Goal: Task Accomplishment & Management: Complete application form

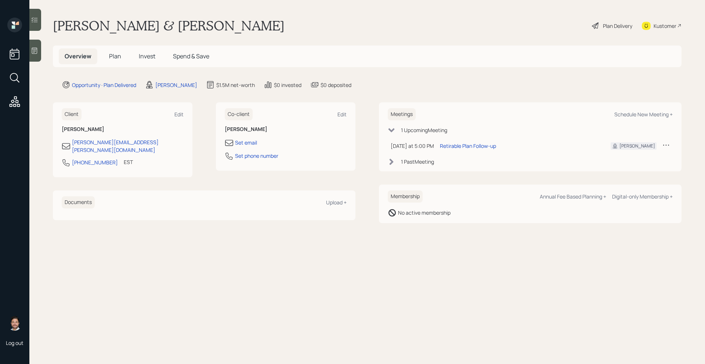
click at [114, 55] on span "Plan" at bounding box center [115, 56] width 12 height 8
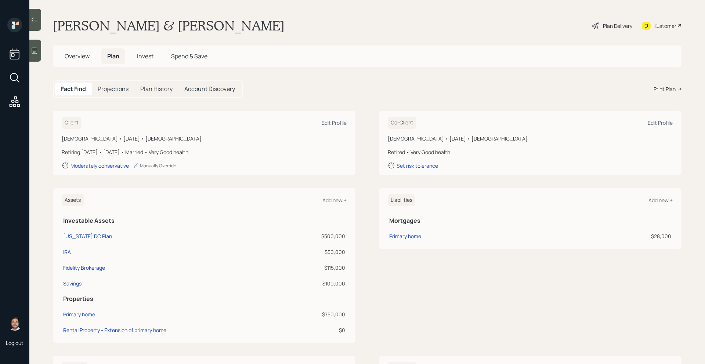
click at [78, 62] on h5 "Overview" at bounding box center [77, 56] width 37 height 16
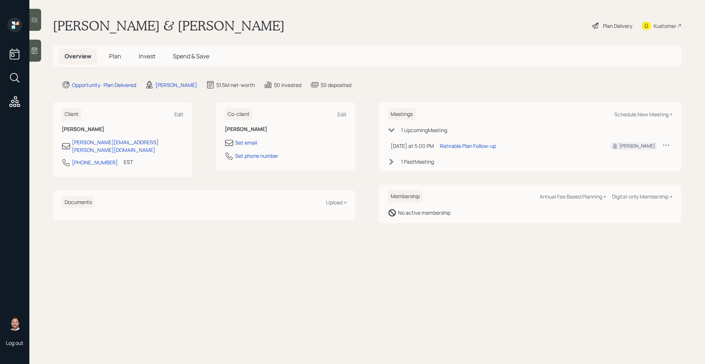
click at [147, 56] on span "Invest" at bounding box center [147, 56] width 17 height 8
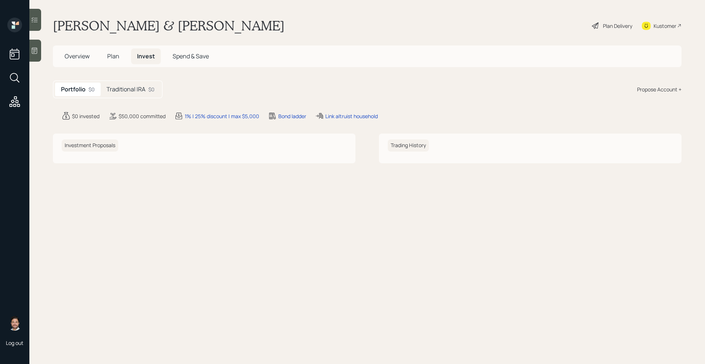
click at [124, 93] on h5 "Traditional IRA" at bounding box center [126, 89] width 39 height 7
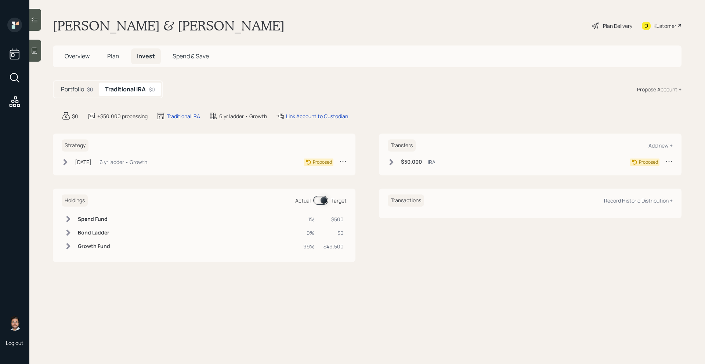
click at [93, 92] on div "$0" at bounding box center [90, 90] width 6 height 8
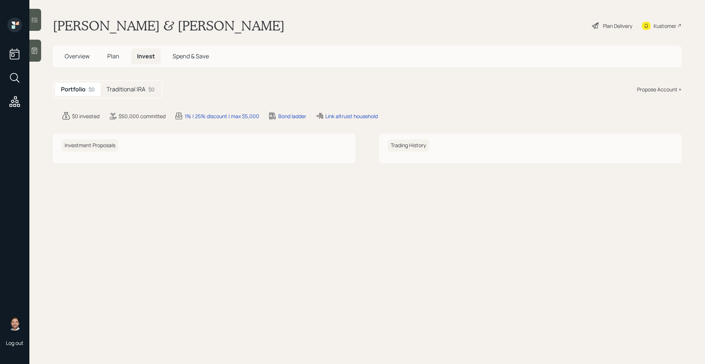
click at [82, 54] on span "Overview" at bounding box center [77, 56] width 25 height 8
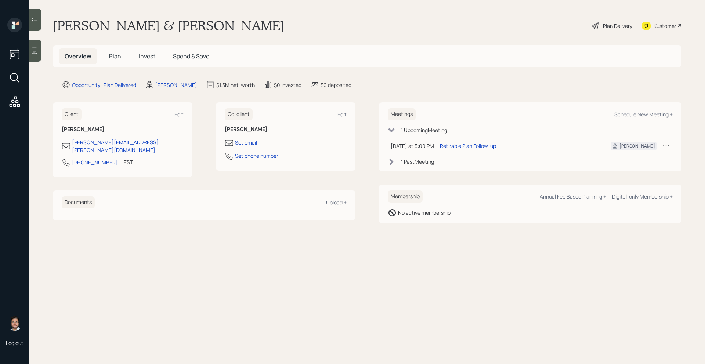
click at [118, 57] on span "Plan" at bounding box center [115, 56] width 12 height 8
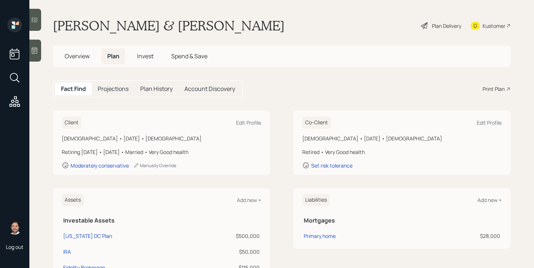
click at [492, 91] on div "Print Plan" at bounding box center [494, 89] width 22 height 8
click at [84, 57] on span "Overview" at bounding box center [77, 56] width 25 height 8
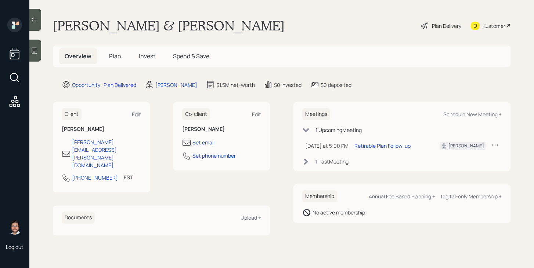
click at [117, 56] on span "Plan" at bounding box center [115, 56] width 12 height 8
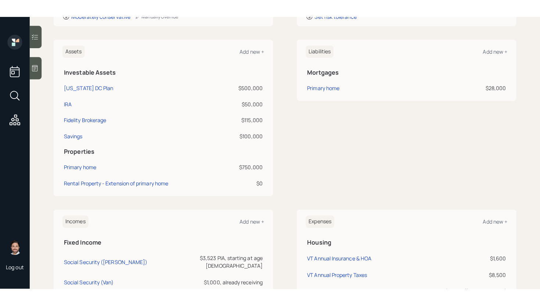
scroll to position [167, 0]
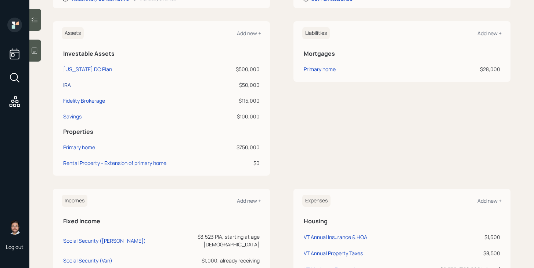
click at [68, 85] on div "IRA" at bounding box center [67, 85] width 8 height 8
select select "ira"
select select "balanced"
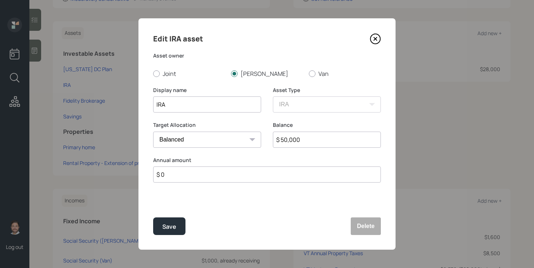
click at [312, 141] on input "$ 50,000" at bounding box center [327, 140] width 108 height 16
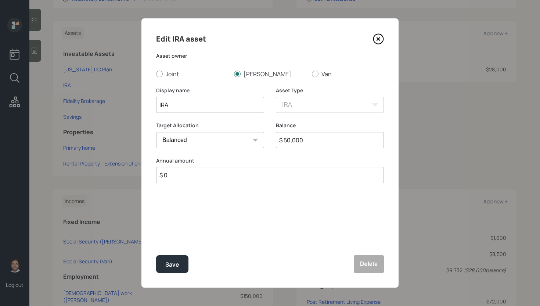
click at [159, 105] on input "IRA" at bounding box center [210, 105] width 108 height 16
type input "Rollover IRA"
click at [303, 140] on input "$ 50,000" at bounding box center [330, 140] width 108 height 16
type input "$ 1,300"
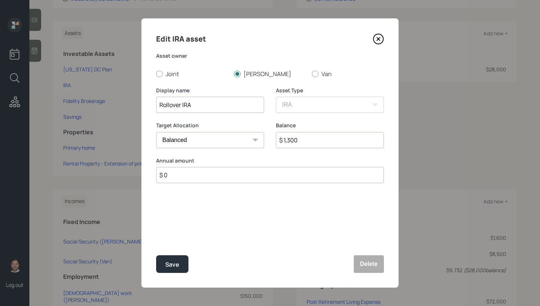
click at [218, 105] on input "Rollover IRA" at bounding box center [210, 105] width 108 height 16
drag, startPoint x: 218, startPoint y: 105, endPoint x: 145, endPoint y: 108, distance: 73.2
click at [145, 108] on div "Edit IRA asset Asset owner Joint Stuart Van Display name Rollover IRA 1 Asset T…" at bounding box center [269, 152] width 257 height 269
type input "Rollover IRA 1"
click at [175, 266] on div "Save" at bounding box center [172, 264] width 14 height 10
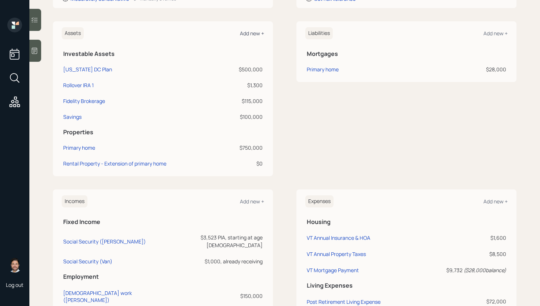
click at [252, 34] on div "Add new +" at bounding box center [252, 33] width 24 height 7
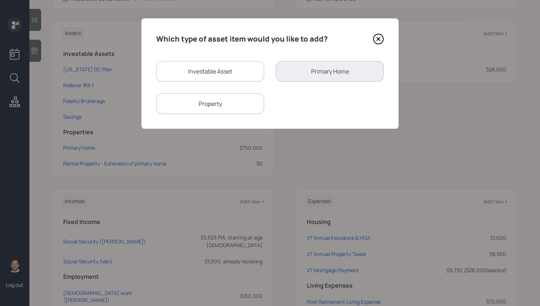
click at [218, 73] on div "Investable Asset" at bounding box center [210, 71] width 108 height 21
select select "taxable"
select select "balanced"
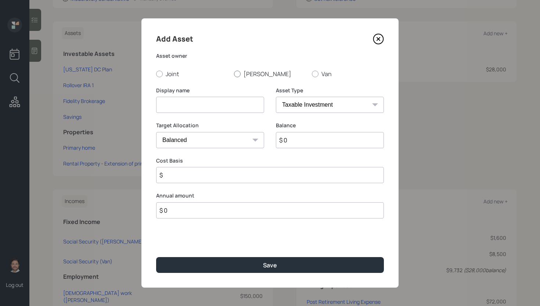
click at [241, 76] on label "Stuart" at bounding box center [270, 74] width 72 height 8
click at [234, 74] on input "Stuart" at bounding box center [234, 73] width 0 height 0
radio input "true"
click at [222, 105] on input at bounding box center [210, 105] width 108 height 16
paste input "Rollover IRA 1"
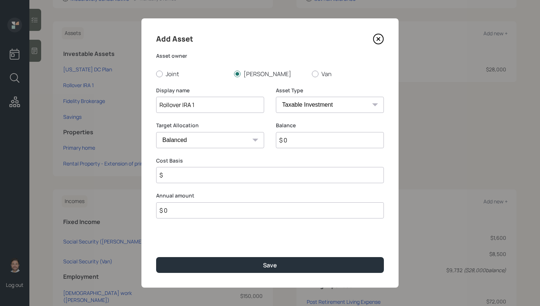
click at [222, 105] on input "Rollover IRA 1" at bounding box center [210, 105] width 108 height 16
type input "Rollover IRA 2"
click at [332, 103] on select "SEP IRA IRA Roth IRA 401(k) Roth 401(k) 403(b) Roth 403(b) 457(b) Roth 457(b) H…" at bounding box center [330, 105] width 108 height 16
select select "ira"
click at [276, 97] on select "SEP IRA IRA Roth IRA 401(k) Roth 401(k) 403(b) Roth 403(b) 457(b) Roth 457(b) H…" at bounding box center [330, 105] width 108 height 16
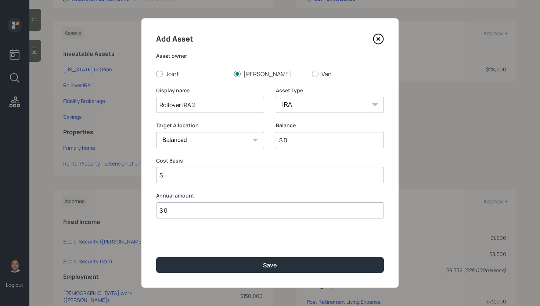
type input "$"
click at [304, 141] on input "$ 0" at bounding box center [330, 140] width 108 height 16
type input "$ 7,000"
click at [279, 180] on input "$" at bounding box center [270, 175] width 228 height 16
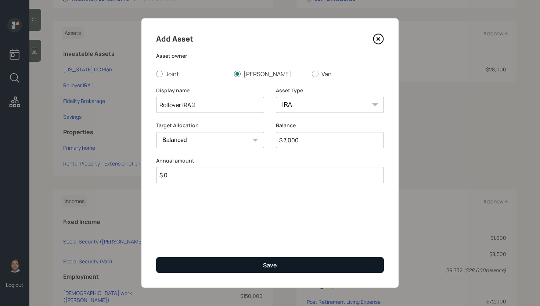
type input "$ 0"
click at [246, 260] on button "Save" at bounding box center [270, 265] width 228 height 16
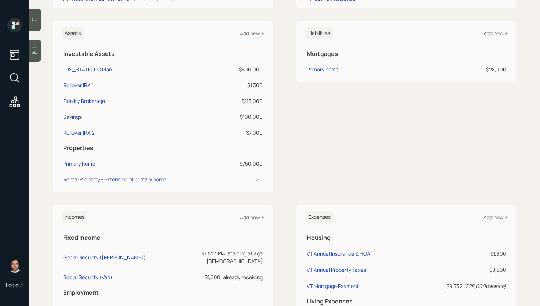
click at [73, 116] on div "Savings" at bounding box center [72, 117] width 18 height 8
select select "cash"
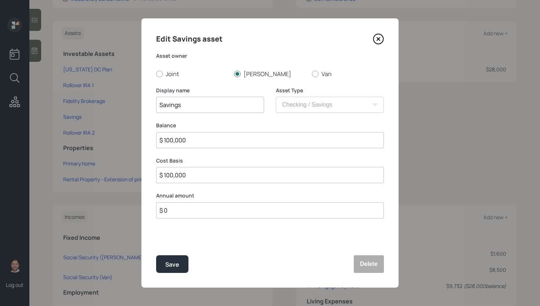
click at [260, 146] on input "$ 100,000" at bounding box center [270, 140] width 228 height 16
type input "$ 9"
type input "$ 90"
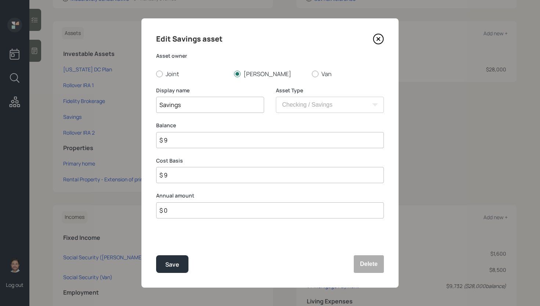
type input "$ 90"
type input "$ 900"
type input "$ 9,000"
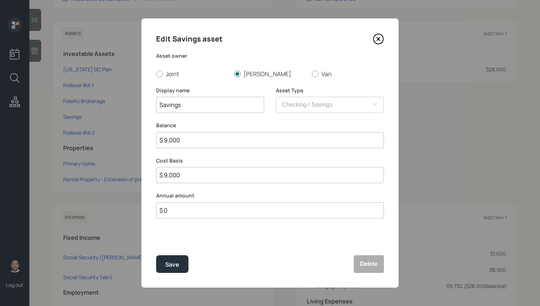
type input "$ 90,000"
click at [178, 267] on div "Save" at bounding box center [172, 264] width 14 height 10
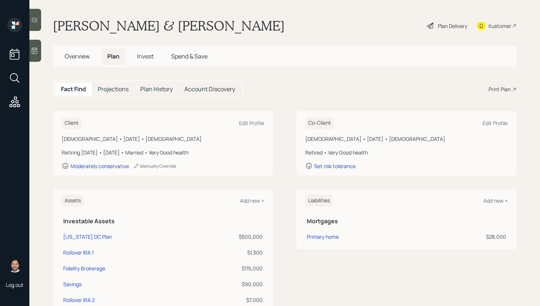
click at [438, 30] on div "Plan Delivery" at bounding box center [447, 26] width 42 height 16
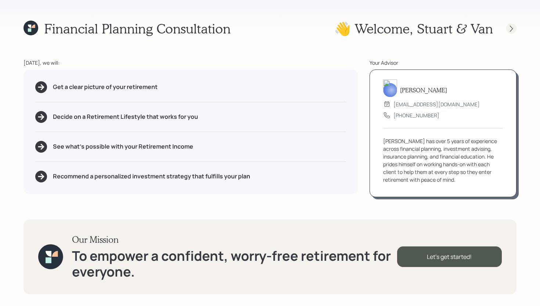
click at [513, 29] on icon at bounding box center [511, 28] width 7 height 7
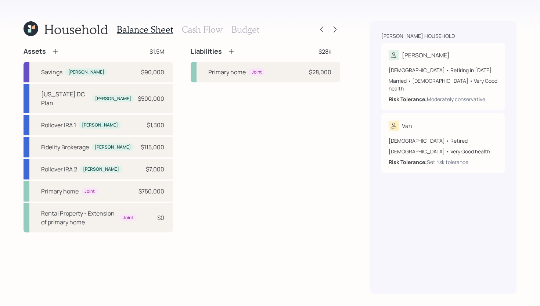
click at [339, 23] on div "Household Balance Sheet Cash Flow Budget" at bounding box center [182, 30] width 317 height 18
click at [337, 26] on icon at bounding box center [334, 29] width 7 height 7
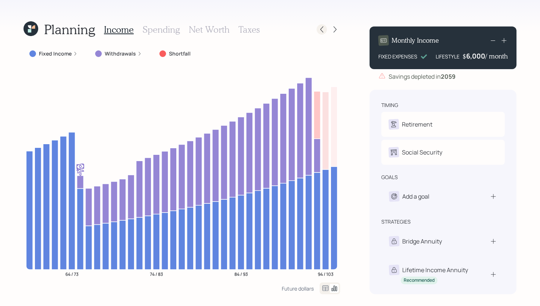
click at [321, 30] on icon at bounding box center [321, 29] width 7 height 7
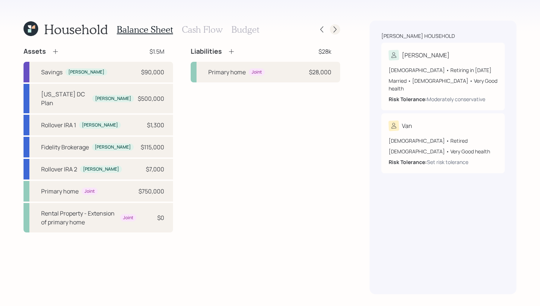
click at [332, 29] on icon at bounding box center [334, 29] width 7 height 7
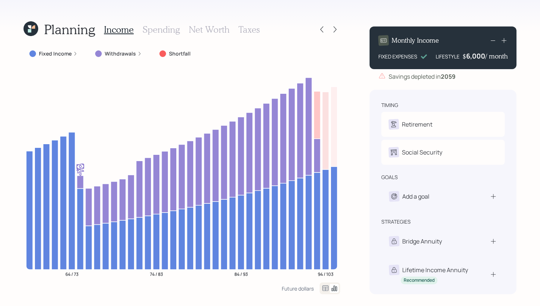
click at [167, 30] on h3 "Spending" at bounding box center [160, 29] width 37 height 11
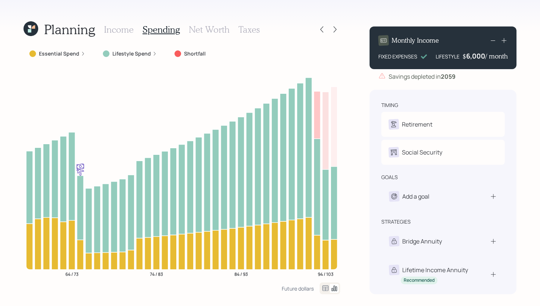
click at [325, 287] on icon at bounding box center [325, 288] width 9 height 9
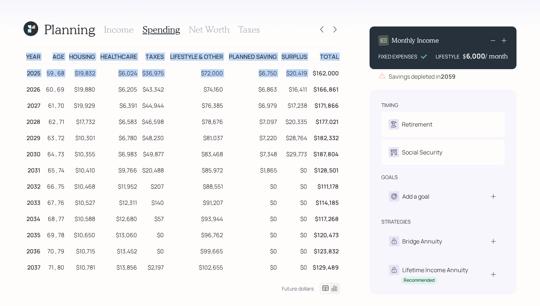
drag, startPoint x: 313, startPoint y: 73, endPoint x: 340, endPoint y: 71, distance: 27.3
click at [340, 71] on div "Planning Income Spending Net Worth Taxes Year Age Housing Healthcare Taxes Life…" at bounding box center [270, 153] width 540 height 306
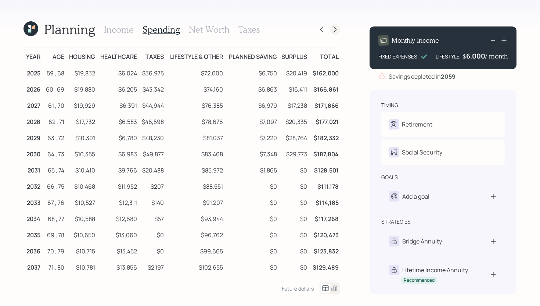
click at [335, 31] on icon at bounding box center [334, 29] width 7 height 7
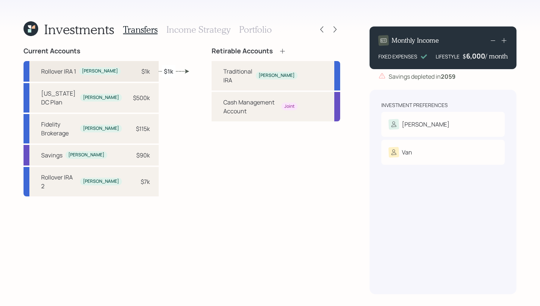
click at [141, 69] on div "$1k" at bounding box center [145, 71] width 8 height 9
click at [168, 68] on label "$1k" at bounding box center [168, 71] width 9 height 8
select select "1b16e887-9060-43ab-9058-53afb170c2e7"
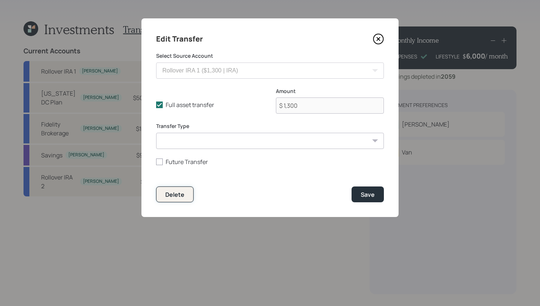
click at [184, 191] on button "Delete" at bounding box center [174, 194] width 37 height 16
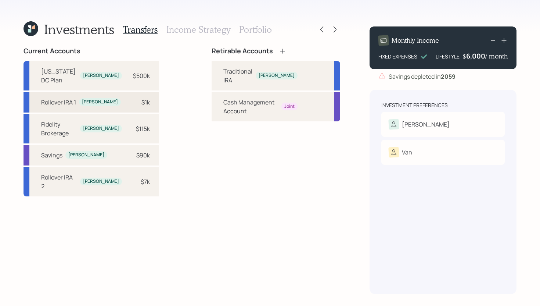
click at [138, 103] on div "Rollover IRA 1 Stuart $1k" at bounding box center [91, 102] width 135 height 21
click at [212, 72] on div "Traditional IRA Stuart" at bounding box center [276, 75] width 129 height 29
select select "1b16e887-9060-43ab-9058-53afb170c2e7"
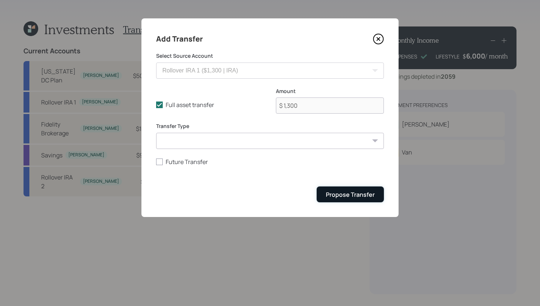
click at [332, 193] on div "Propose Transfer" at bounding box center [350, 194] width 49 height 8
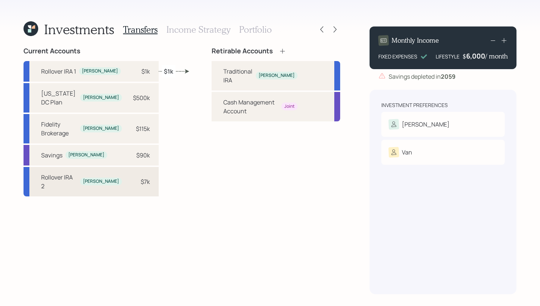
click at [141, 177] on div "$7k" at bounding box center [145, 181] width 9 height 9
click at [212, 75] on div "Traditional IRA Stuart" at bounding box center [276, 75] width 129 height 29
select select "da327415-1bcb-40c0-b531-91581b2a1058"
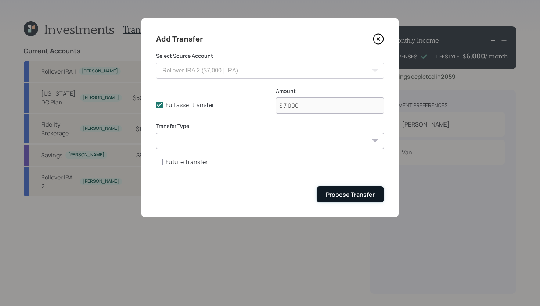
click at [333, 193] on div "Propose Transfer" at bounding box center [350, 194] width 49 height 8
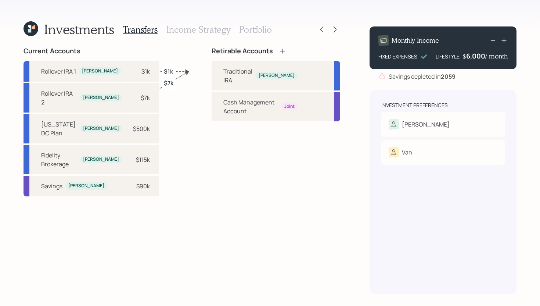
click at [280, 51] on icon at bounding box center [282, 50] width 5 height 5
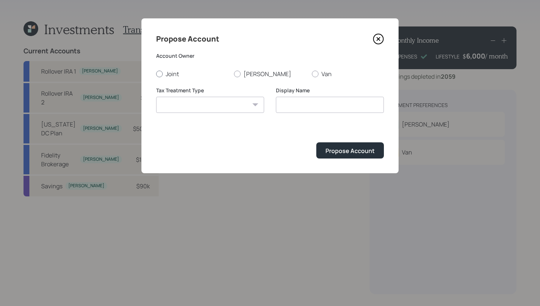
click at [163, 74] on label "Joint" at bounding box center [192, 74] width 72 height 8
click at [156, 74] on input "Joint" at bounding box center [156, 73] width 0 height 0
radio input "true"
click at [241, 74] on label "Stuart" at bounding box center [270, 74] width 72 height 8
click at [234, 74] on input "Stuart" at bounding box center [234, 73] width 0 height 0
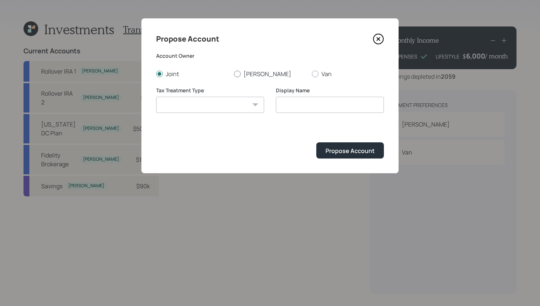
radio input "true"
click at [237, 109] on select "Roth Taxable Traditional" at bounding box center [210, 105] width 108 height 16
select select "taxable"
click at [156, 97] on select "Roth Taxable Traditional" at bounding box center [210, 105] width 108 height 16
click at [292, 108] on input "Taxable" at bounding box center [330, 105] width 108 height 16
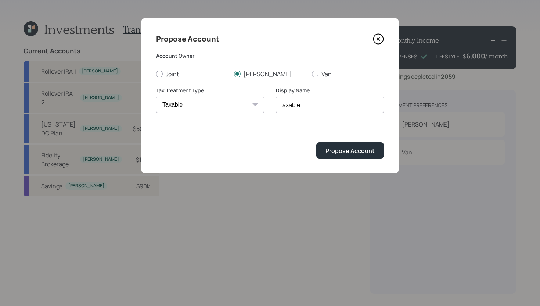
click at [292, 108] on input "Taxable" at bounding box center [330, 105] width 108 height 16
type input "Joint Account"
click at [342, 156] on button "Propose Account" at bounding box center [350, 150] width 68 height 16
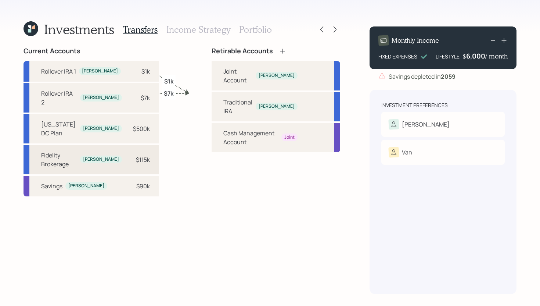
click at [136, 155] on div "$115k" at bounding box center [143, 159] width 14 height 9
click at [212, 70] on div "Joint Account Stuart" at bounding box center [276, 75] width 129 height 29
select select "25e0d66d-8615-4b36-9ff4-d99408889d87"
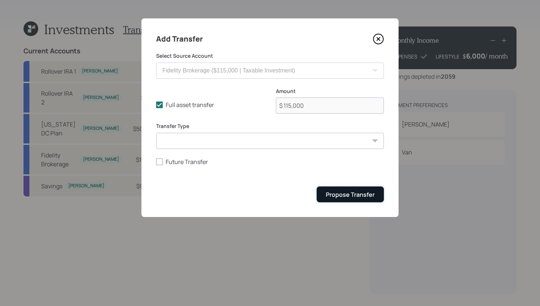
click at [344, 194] on div "Propose Transfer" at bounding box center [350, 194] width 49 height 8
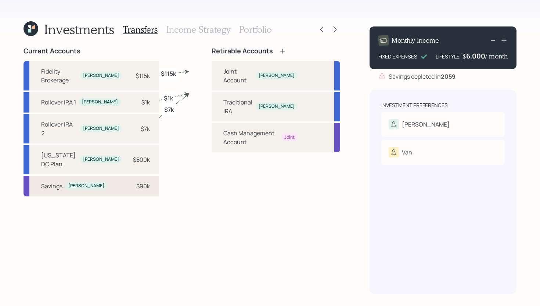
click at [136, 181] on div "$90k" at bounding box center [143, 185] width 14 height 9
click at [216, 65] on div "Joint Account Stuart" at bounding box center [276, 75] width 129 height 29
select select "358c29f2-3880-4793-9e27-d8e3c8d5ec5b"
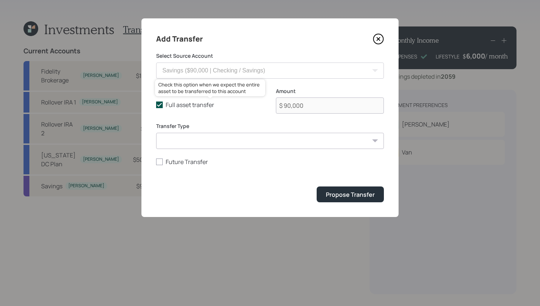
click at [162, 105] on icon at bounding box center [159, 104] width 7 height 7
click at [156, 105] on input "Full asset transfer" at bounding box center [156, 105] width 0 height 0
checkbox input "false"
click at [307, 109] on input "$ 90,000" at bounding box center [330, 105] width 108 height 16
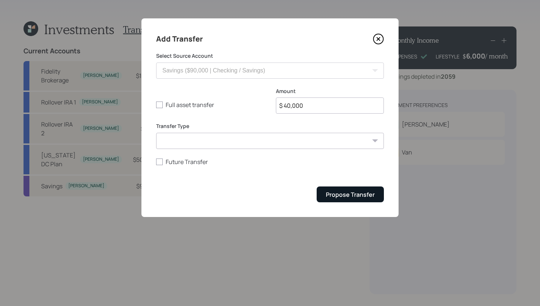
type input "$ 40,000"
click at [337, 194] on div "Propose Transfer" at bounding box center [350, 194] width 49 height 8
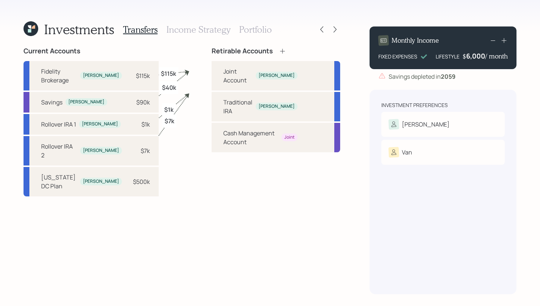
click at [206, 29] on h3 "Income Strategy" at bounding box center [198, 29] width 64 height 11
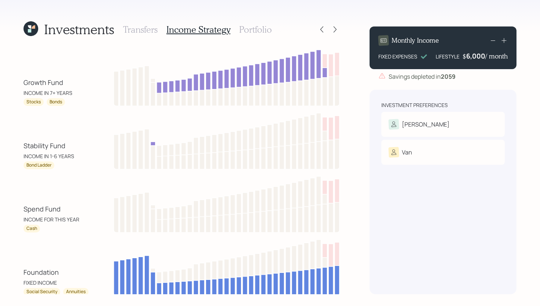
click at [259, 28] on h3 "Portfolio" at bounding box center [255, 29] width 33 height 11
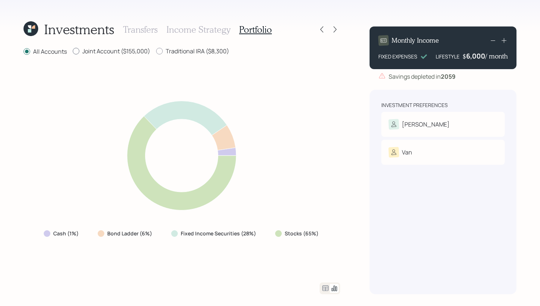
click at [120, 53] on label "Joint Account ($155,000)" at bounding box center [111, 51] width 77 height 8
click at [73, 51] on input "Joint Account ($155,000)" at bounding box center [72, 51] width 0 height 0
radio input "true"
radio input "false"
click at [217, 48] on label "Traditional IRA ($8,300)" at bounding box center [192, 51] width 73 height 8
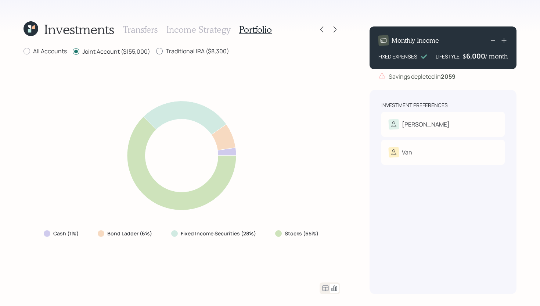
click at [156, 51] on input "Traditional IRA ($8,300)" at bounding box center [156, 51] width 0 height 0
radio input "true"
click at [140, 50] on label "Joint Account ($155,000)" at bounding box center [111, 51] width 77 height 8
click at [73, 51] on input "Joint Account ($155,000)" at bounding box center [72, 51] width 0 height 0
radio input "true"
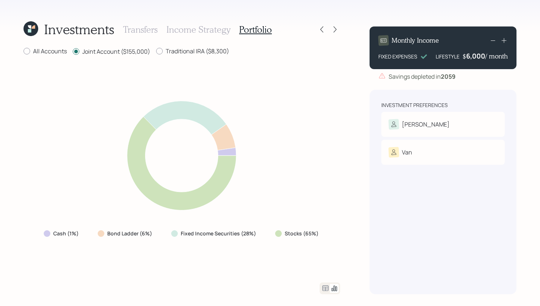
click at [327, 287] on icon at bounding box center [325, 288] width 9 height 9
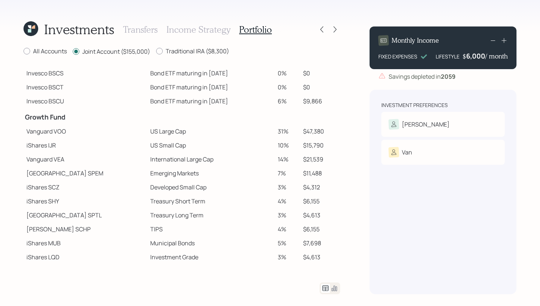
scroll to position [131, 0]
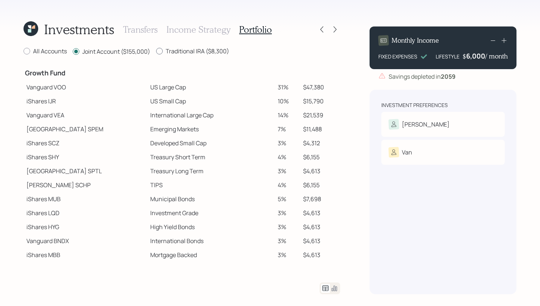
click at [212, 54] on label "Traditional IRA ($8,300)" at bounding box center [192, 51] width 73 height 8
click at [156, 51] on input "Traditional IRA ($8,300)" at bounding box center [156, 51] width 0 height 0
radio input "true"
radio input "false"
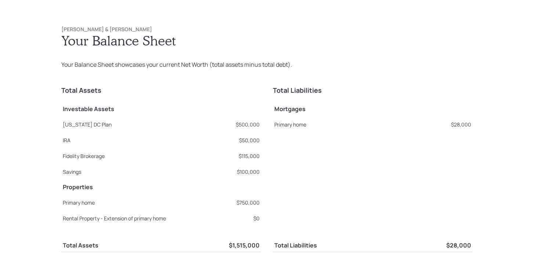
scroll to position [805, 0]
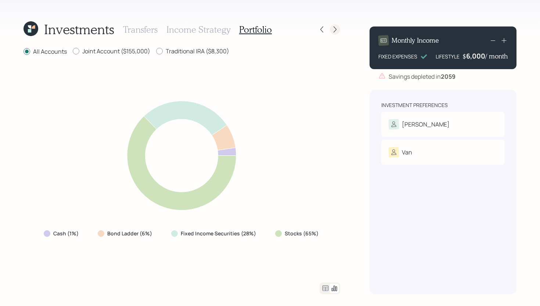
click at [330, 33] on div at bounding box center [329, 29] width 24 height 10
click at [335, 31] on icon at bounding box center [334, 29] width 7 height 7
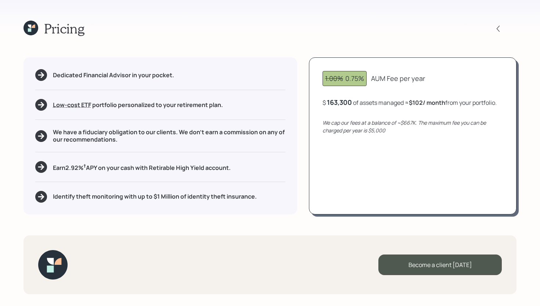
drag, startPoint x: 365, startPoint y: 76, endPoint x: 353, endPoint y: 76, distance: 11.8
click at [355, 76] on div "1.00% 0.75%" at bounding box center [344, 78] width 44 height 15
click at [407, 78] on div "AUM Fee per year" at bounding box center [398, 78] width 54 height 10
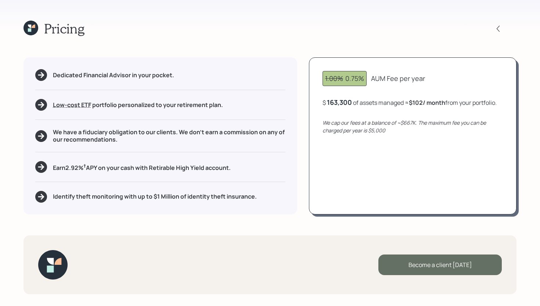
click at [451, 264] on div "Become a client today" at bounding box center [439, 264] width 123 height 21
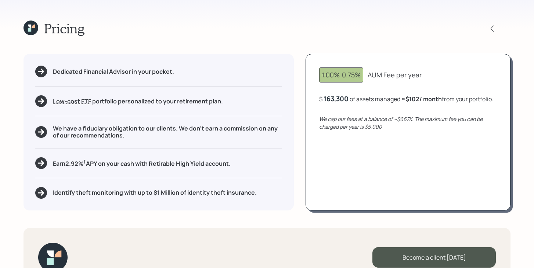
click at [35, 24] on icon at bounding box center [31, 28] width 15 height 15
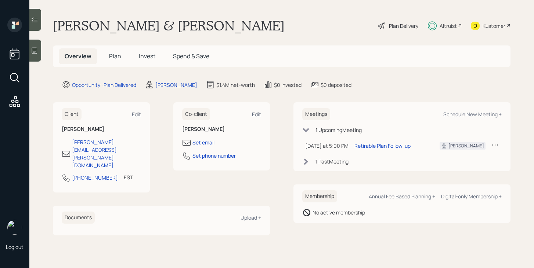
click at [445, 24] on div "Altruist" at bounding box center [448, 26] width 17 height 8
click at [120, 53] on h5 "Plan" at bounding box center [115, 56] width 24 height 16
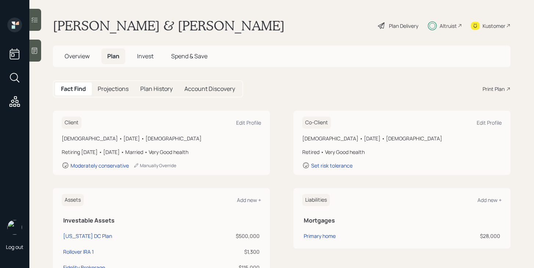
click at [148, 57] on span "Invest" at bounding box center [145, 56] width 17 height 8
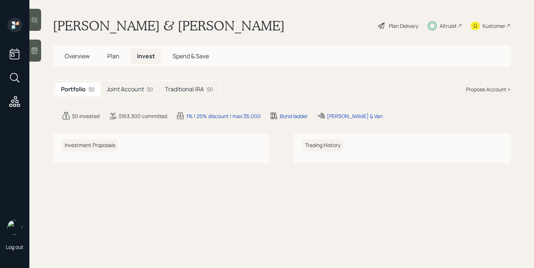
click at [147, 93] on div "Joint Account $0" at bounding box center [130, 90] width 58 height 14
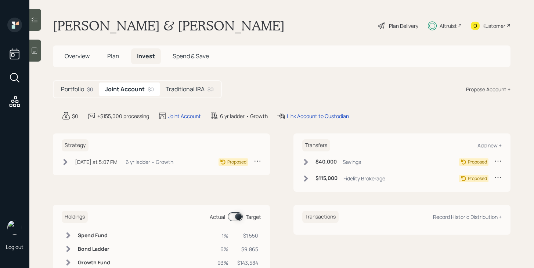
click at [187, 93] on h5 "Traditional IRA" at bounding box center [185, 89] width 39 height 7
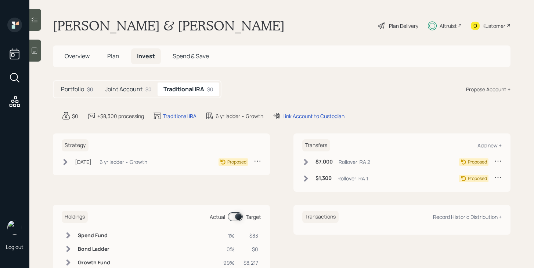
click at [445, 24] on div "Altruist" at bounding box center [448, 26] width 17 height 8
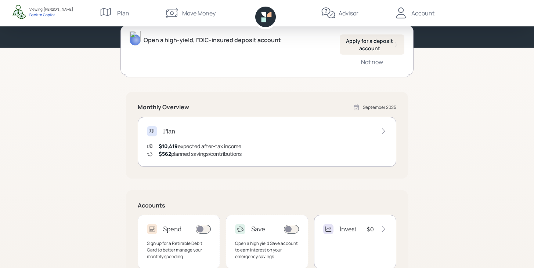
scroll to position [97, 0]
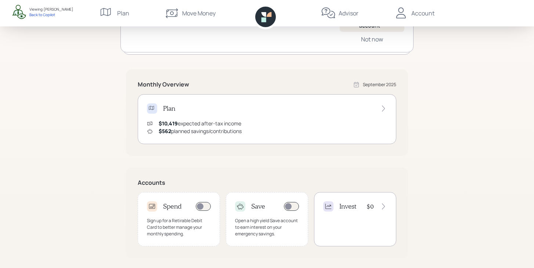
click at [227, 107] on div "Plan" at bounding box center [267, 109] width 240 height 10
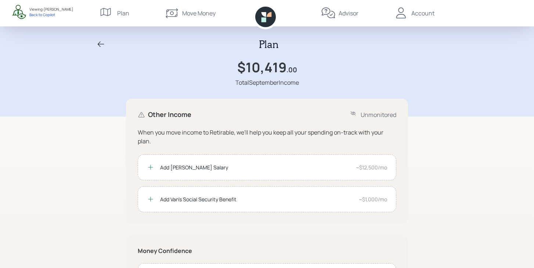
click at [98, 41] on icon at bounding box center [101, 44] width 9 height 9
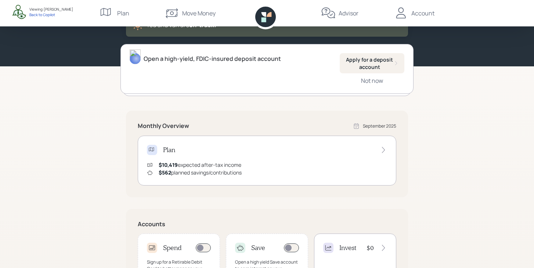
scroll to position [189, 0]
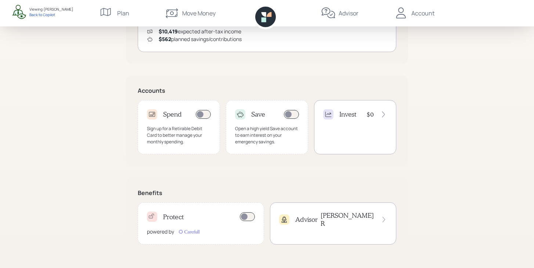
click at [380, 127] on div "Invest $0" at bounding box center [355, 127] width 82 height 54
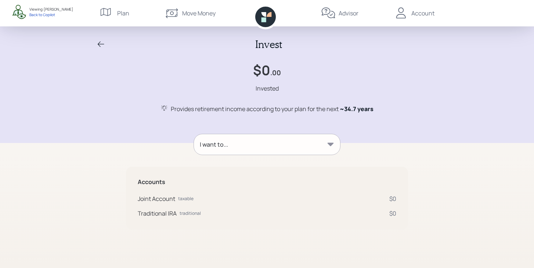
click at [103, 41] on icon at bounding box center [101, 44] width 9 height 9
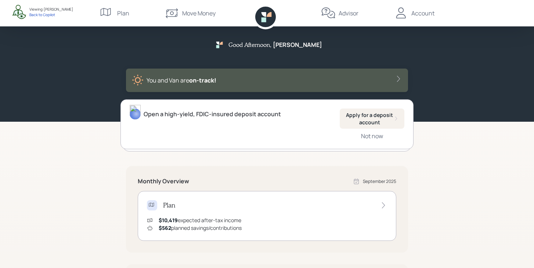
scroll to position [189, 0]
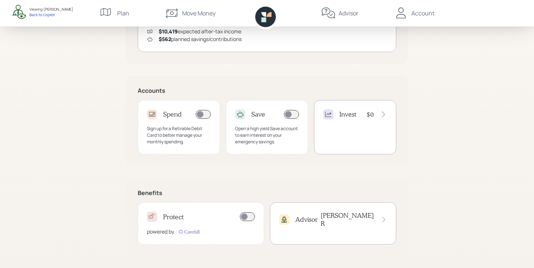
click at [335, 213] on div "Advisor Michael R" at bounding box center [333, 220] width 108 height 16
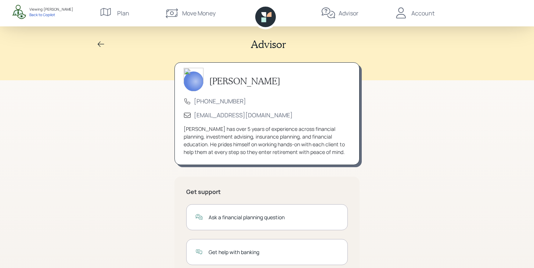
click at [419, 15] on div "Account" at bounding box center [422, 13] width 23 height 9
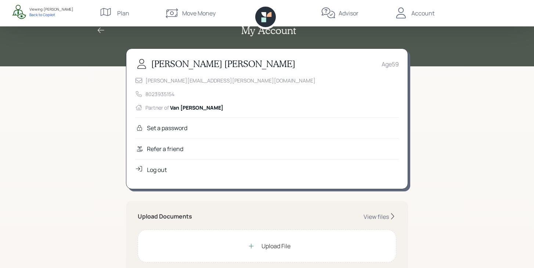
scroll to position [6, 0]
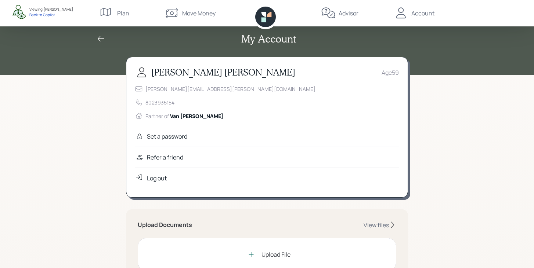
click at [185, 160] on div "Refer a friend" at bounding box center [267, 157] width 264 height 21
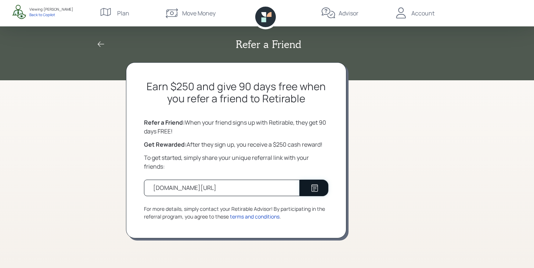
click at [314, 186] on icon at bounding box center [314, 188] width 9 height 9
click at [102, 45] on icon at bounding box center [101, 44] width 9 height 9
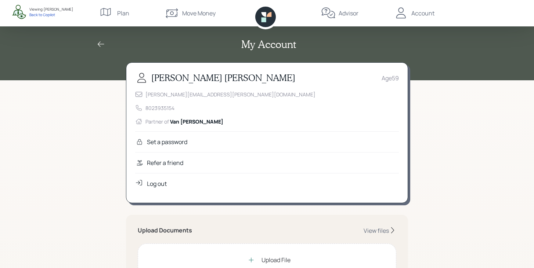
click at [270, 24] on icon at bounding box center [265, 17] width 21 height 21
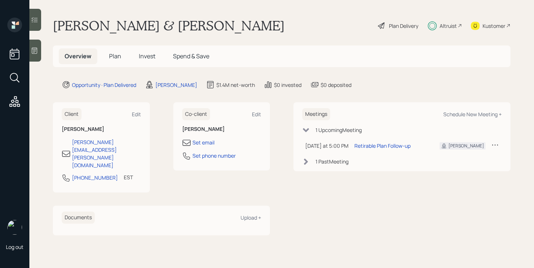
click at [150, 54] on span "Invest" at bounding box center [147, 56] width 17 height 8
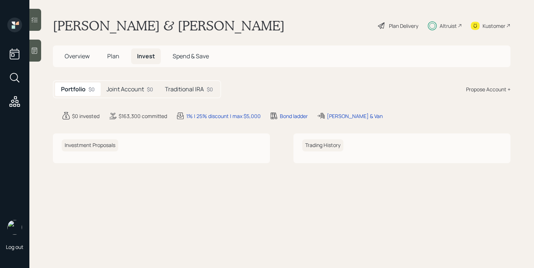
click at [129, 88] on h5 "Joint Account" at bounding box center [125, 89] width 37 height 7
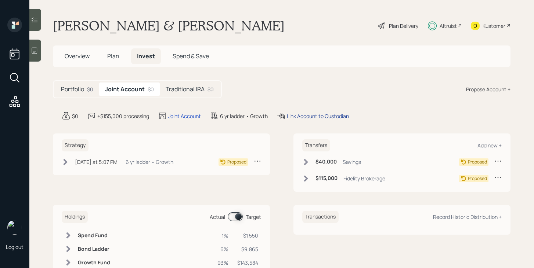
click at [315, 115] on div "Link Account to Custodian" at bounding box center [318, 116] width 62 height 8
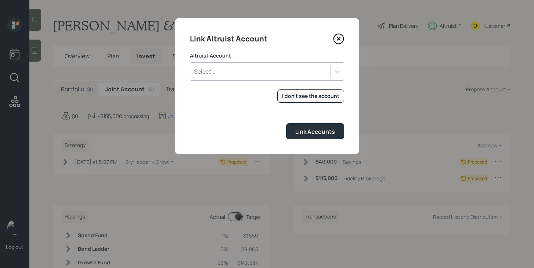
click at [289, 68] on div "Select..." at bounding box center [260, 71] width 140 height 12
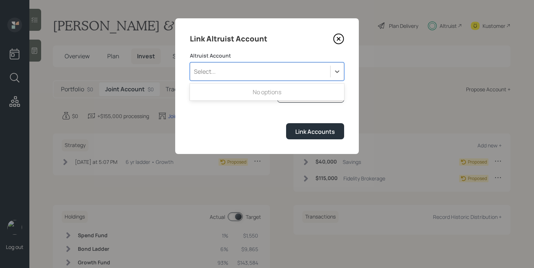
click at [289, 68] on div "Select..." at bounding box center [260, 71] width 140 height 12
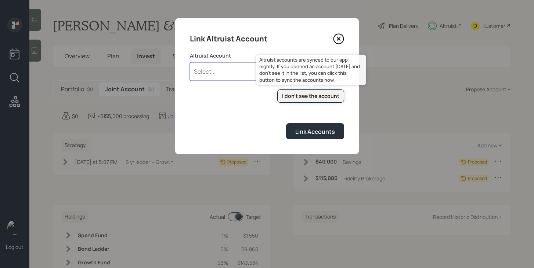
click at [309, 99] on div "I don't see the account" at bounding box center [310, 96] width 57 height 7
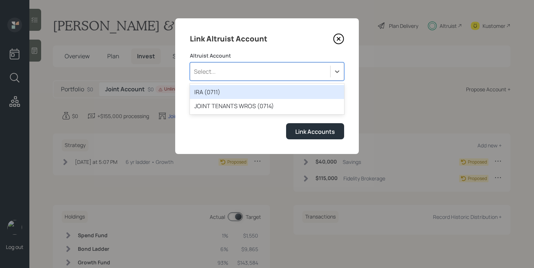
click at [252, 73] on div "Select..." at bounding box center [260, 71] width 140 height 12
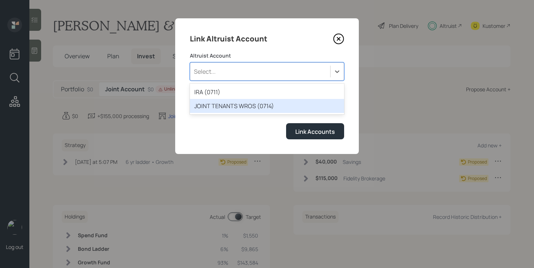
click at [244, 106] on div "JOINT TENANTS WROS (0714)" at bounding box center [267, 106] width 154 height 14
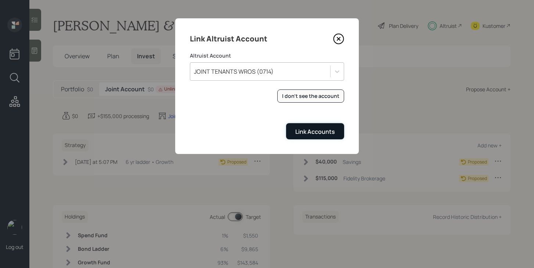
click at [304, 136] on div "Link Accounts" at bounding box center [315, 132] width 40 height 8
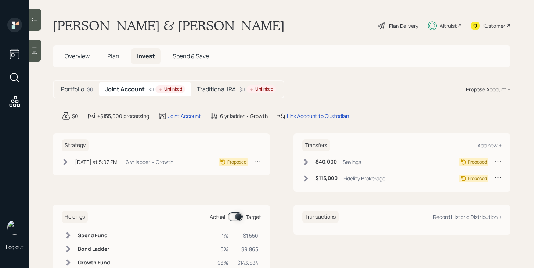
click at [229, 86] on h5 "Traditional IRA" at bounding box center [216, 89] width 39 height 7
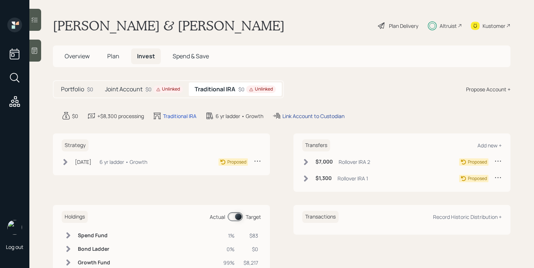
click at [328, 116] on div "Link Account to Custodian" at bounding box center [313, 116] width 62 height 8
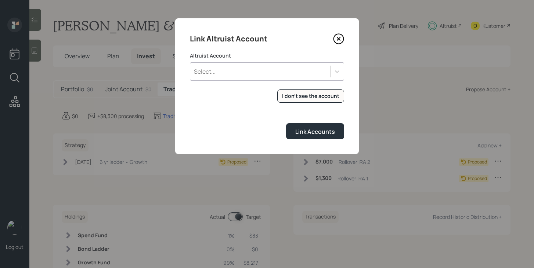
click at [281, 67] on div "Select..." at bounding box center [260, 71] width 140 height 12
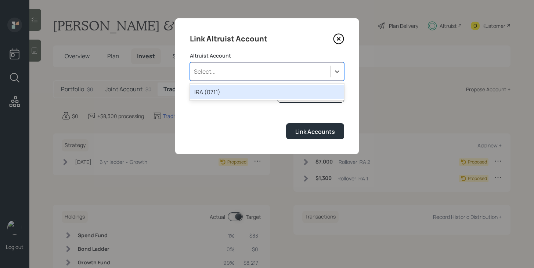
click at [248, 89] on div "IRA (0711)" at bounding box center [267, 92] width 154 height 14
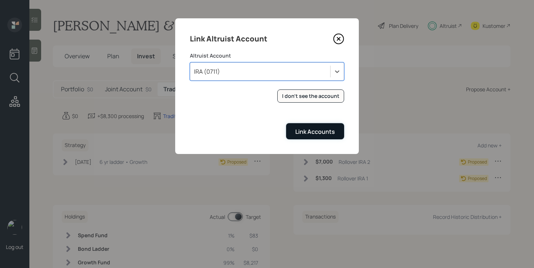
click at [315, 135] on div "Link Accounts" at bounding box center [315, 132] width 40 height 8
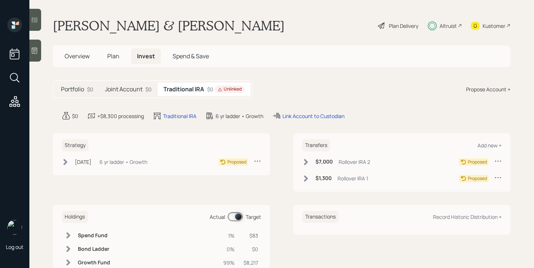
click at [122, 91] on h5 "Joint Account" at bounding box center [123, 89] width 37 height 7
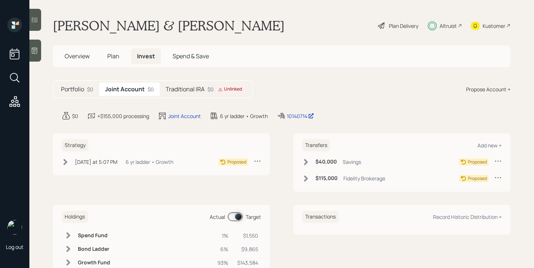
click at [67, 162] on icon at bounding box center [66, 162] width 4 height 6
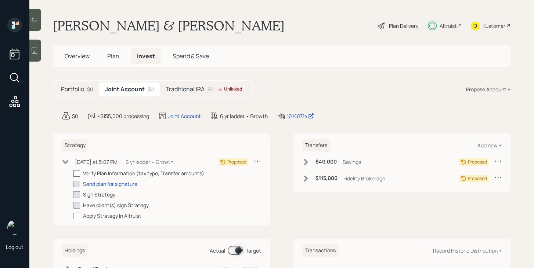
click at [79, 174] on div at bounding box center [76, 173] width 7 height 7
click at [73, 174] on input "checkbox" at bounding box center [73, 173] width 0 height 0
checkbox input "true"
click at [91, 182] on div "Send plan for signature" at bounding box center [110, 184] width 54 height 8
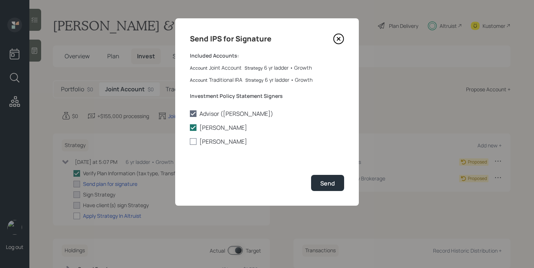
click at [218, 143] on label "Van Schurr" at bounding box center [267, 142] width 154 height 8
click at [190, 142] on input "Van Schurr" at bounding box center [190, 142] width 0 height 0
checkbox input "true"
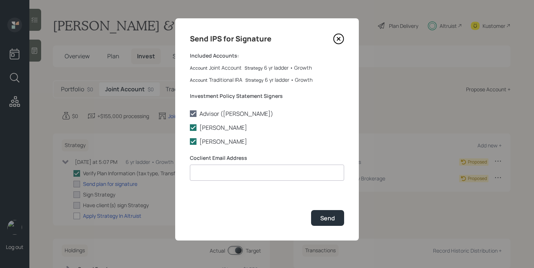
click at [218, 176] on input at bounding box center [267, 173] width 154 height 16
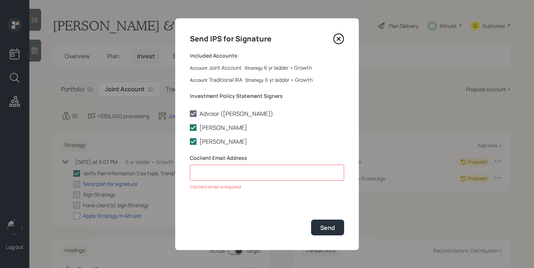
click at [336, 37] on icon at bounding box center [338, 38] width 11 height 11
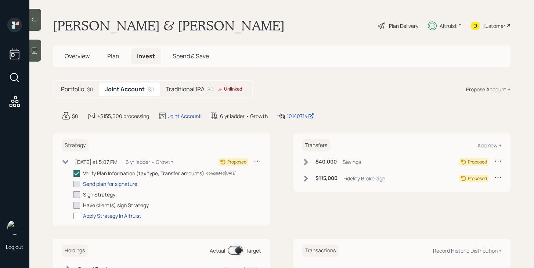
click at [77, 94] on div "Portfolio $0" at bounding box center [77, 90] width 44 height 14
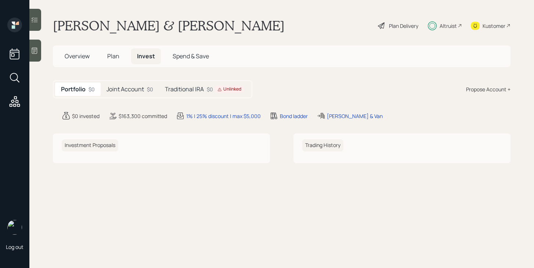
click at [116, 56] on span "Plan" at bounding box center [113, 56] width 12 height 8
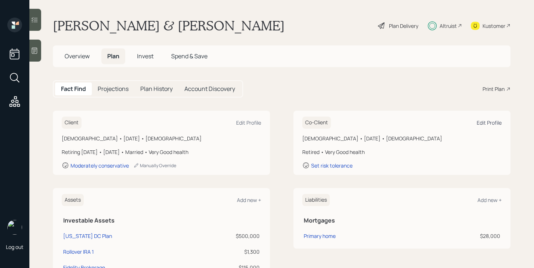
click at [490, 123] on div "Edit Profile" at bounding box center [489, 122] width 25 height 7
select select "very_good"
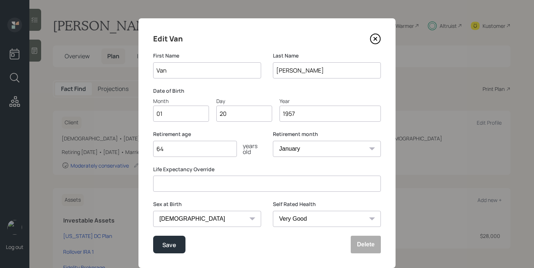
click at [325, 75] on input "Schurr" at bounding box center [327, 70] width 108 height 16
type input "Stowell"
click at [175, 244] on div "Save" at bounding box center [169, 245] width 14 height 10
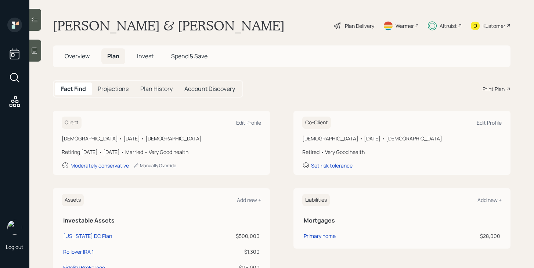
click at [146, 55] on span "Invest" at bounding box center [145, 56] width 17 height 8
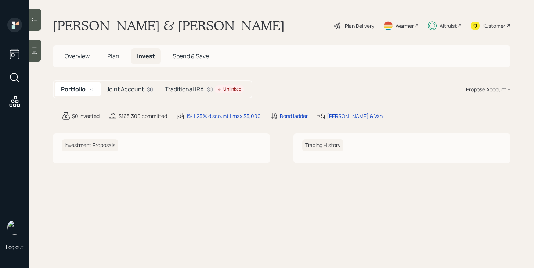
click at [124, 94] on div "Joint Account $0" at bounding box center [130, 90] width 58 height 14
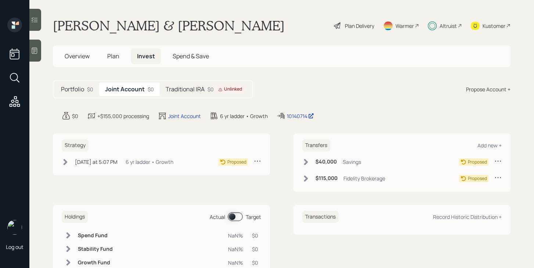
click at [68, 160] on icon at bounding box center [65, 162] width 7 height 7
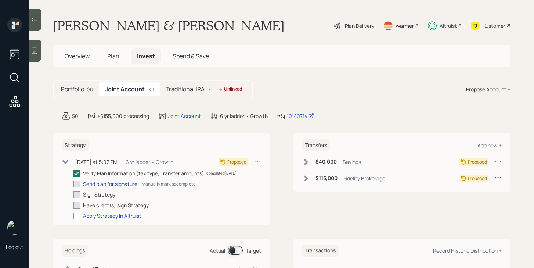
click at [96, 184] on div "Send plan for signature" at bounding box center [110, 184] width 54 height 8
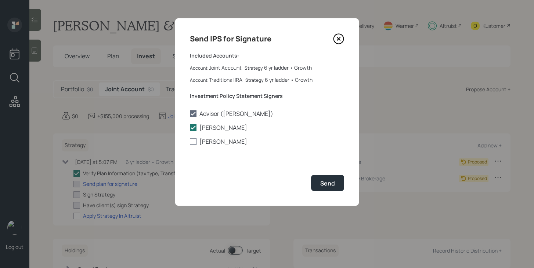
click at [209, 142] on label "[PERSON_NAME]" at bounding box center [267, 142] width 154 height 8
click at [190, 142] on input "[PERSON_NAME]" at bounding box center [190, 142] width 0 height 0
checkbox input "true"
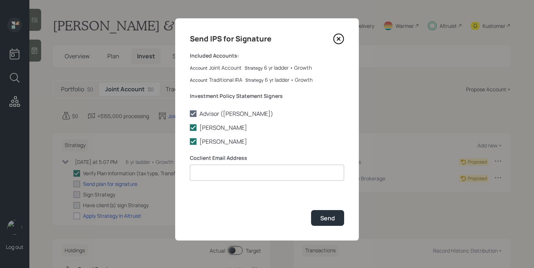
click at [213, 170] on input at bounding box center [267, 173] width 154 height 16
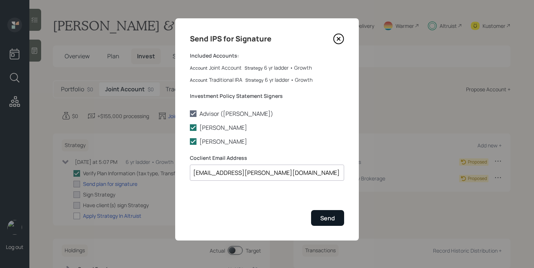
type input "van.stowell@gmail.com"
click at [320, 217] on button "Send" at bounding box center [327, 218] width 33 height 16
checkbox input "true"
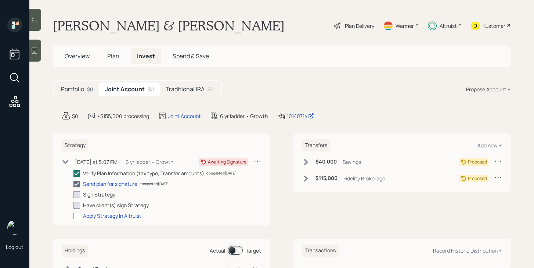
click at [195, 95] on div "Traditional IRA $0" at bounding box center [190, 90] width 60 height 14
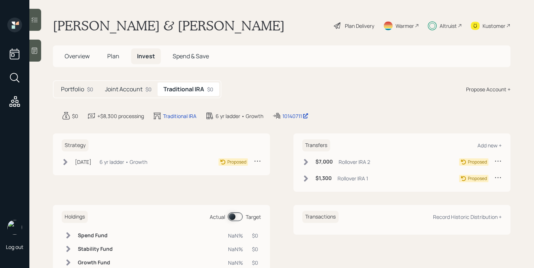
click at [138, 88] on h5 "Joint Account" at bounding box center [123, 89] width 37 height 7
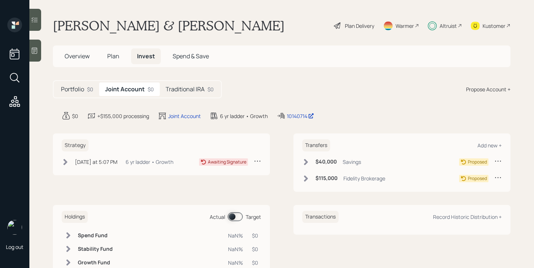
click at [303, 165] on icon at bounding box center [305, 162] width 7 height 7
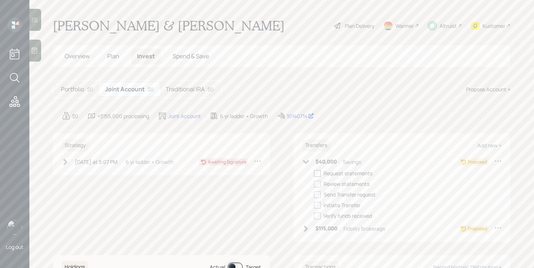
click at [319, 173] on div at bounding box center [317, 173] width 7 height 7
click at [314, 173] on input "checkbox" at bounding box center [314, 173] width 0 height 0
checkbox input "true"
click at [307, 229] on icon at bounding box center [306, 229] width 4 height 6
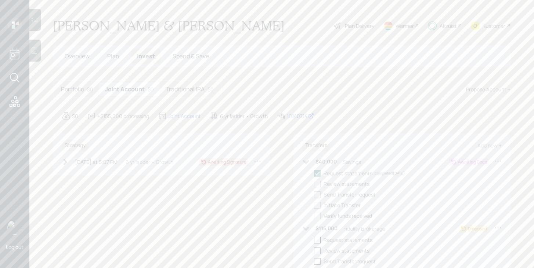
click at [320, 239] on div at bounding box center [317, 240] width 7 height 7
click at [314, 240] on input "checkbox" at bounding box center [314, 240] width 0 height 0
checkbox input "true"
click at [308, 227] on icon at bounding box center [305, 228] width 7 height 7
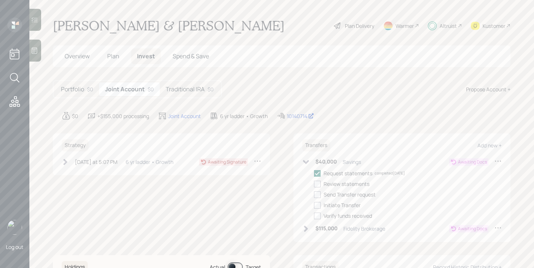
click at [307, 159] on icon at bounding box center [305, 162] width 7 height 7
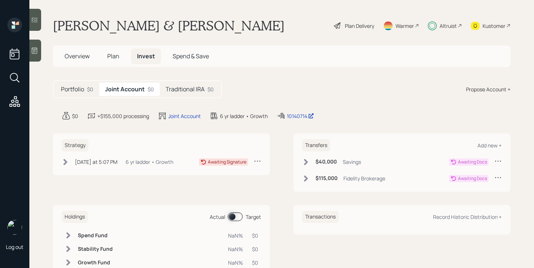
click at [204, 93] on div "Traditional IRA $0" at bounding box center [190, 90] width 60 height 14
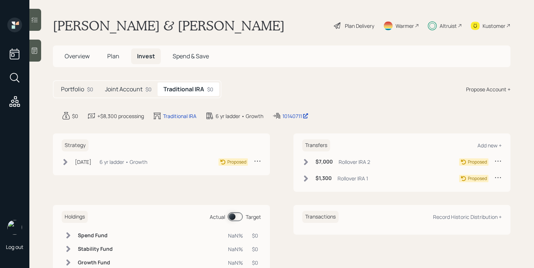
click at [304, 162] on icon at bounding box center [305, 162] width 7 height 7
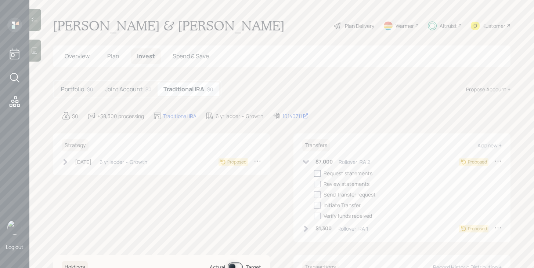
click at [318, 172] on div at bounding box center [317, 173] width 7 height 7
click at [314, 173] on input "checkbox" at bounding box center [314, 173] width 0 height 0
checkbox input "true"
click at [302, 163] on div "Transfers Add new + $7,000 Rollover IRA 2 Awaiting Docs Request statements comp…" at bounding box center [401, 188] width 217 height 109
click at [306, 164] on icon at bounding box center [306, 162] width 6 height 4
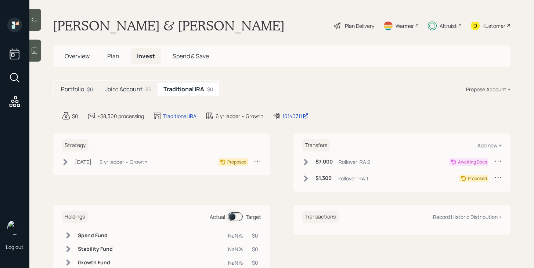
click at [306, 179] on icon at bounding box center [306, 179] width 4 height 6
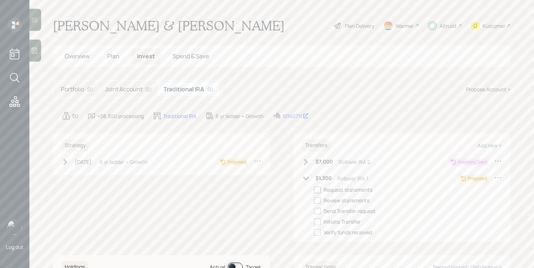
click at [318, 188] on div at bounding box center [317, 190] width 7 height 7
click at [314, 190] on input "checkbox" at bounding box center [314, 190] width 0 height 0
checkbox input "true"
click at [307, 180] on icon at bounding box center [305, 178] width 7 height 7
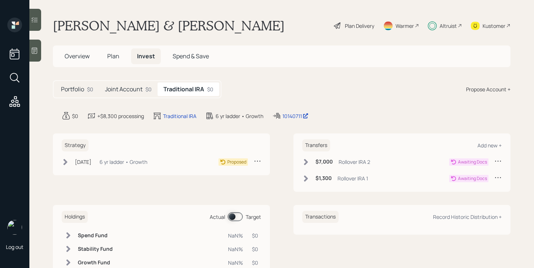
click at [81, 88] on h5 "Portfolio" at bounding box center [72, 89] width 23 height 7
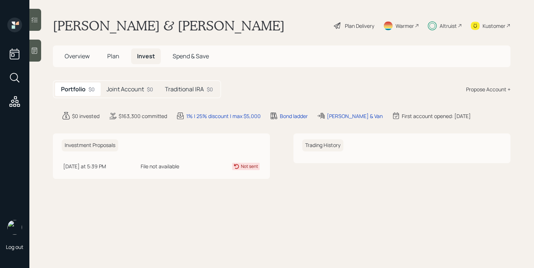
click at [80, 59] on span "Overview" at bounding box center [77, 56] width 25 height 8
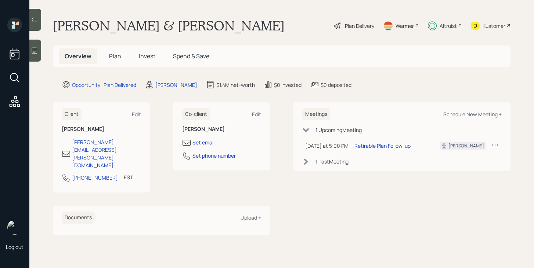
click at [462, 113] on div "Schedule New Meeting +" at bounding box center [472, 114] width 58 height 7
select select "bffa7908-1b2a-4c79-9bb6-f0ec9aed22d3"
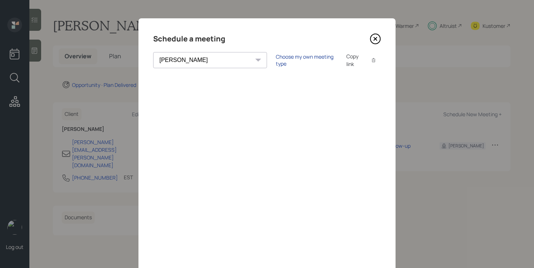
click at [276, 60] on div "Choose my own meeting type" at bounding box center [307, 60] width 62 height 14
click at [375, 42] on icon at bounding box center [375, 38] width 11 height 11
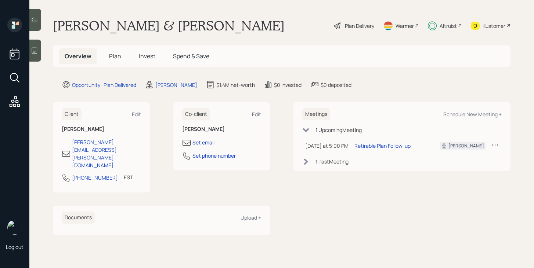
click at [116, 59] on span "Plan" at bounding box center [115, 56] width 12 height 8
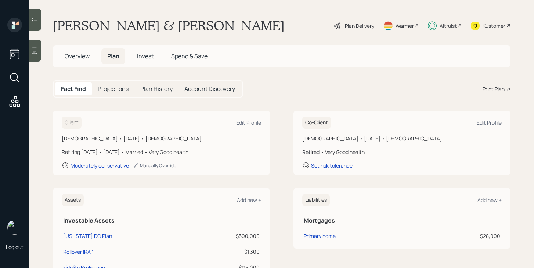
click at [143, 57] on span "Invest" at bounding box center [145, 56] width 17 height 8
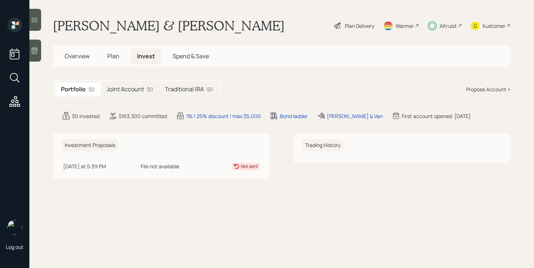
click at [112, 77] on main "Stuart Schurr & Van Stowell Plan Delivery Warmer Altruist Kustomer Overview Pla…" at bounding box center [281, 134] width 505 height 268
click at [133, 89] on h5 "Joint Account" at bounding box center [125, 89] width 37 height 7
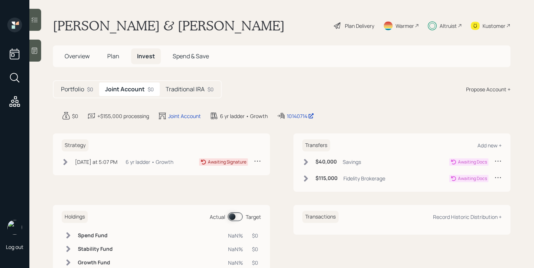
click at [181, 92] on h5 "Traditional IRA" at bounding box center [185, 89] width 39 height 7
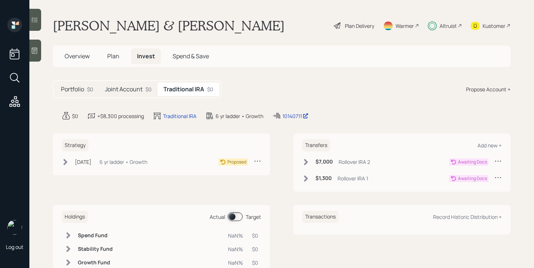
click at [144, 88] on div "Joint Account $0" at bounding box center [128, 90] width 58 height 14
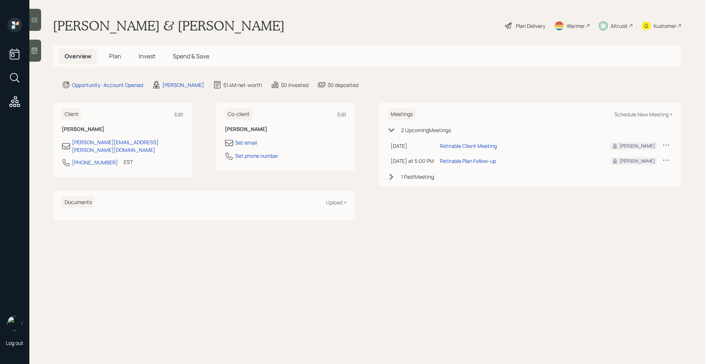
click at [143, 57] on span "Invest" at bounding box center [147, 56] width 17 height 8
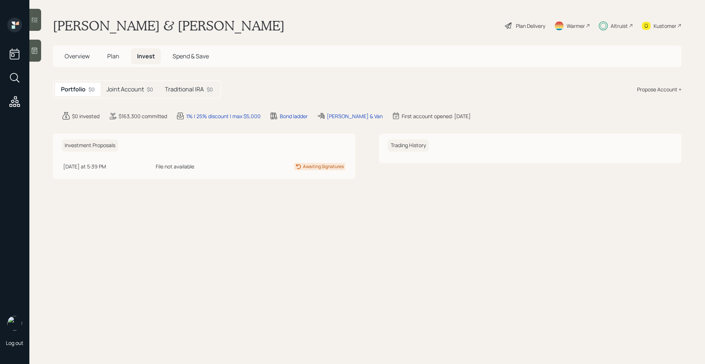
click at [147, 90] on div "$0" at bounding box center [150, 90] width 6 height 8
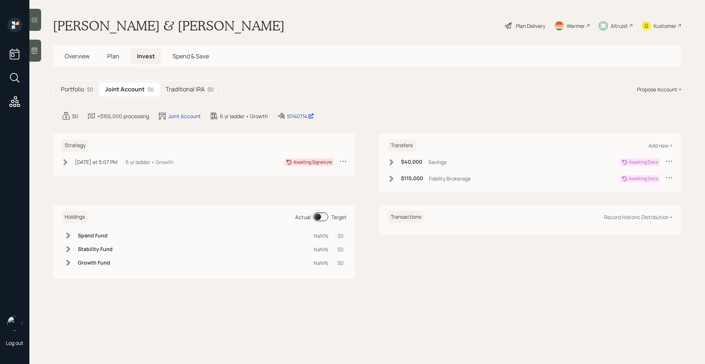
click at [392, 163] on icon at bounding box center [391, 162] width 7 height 7
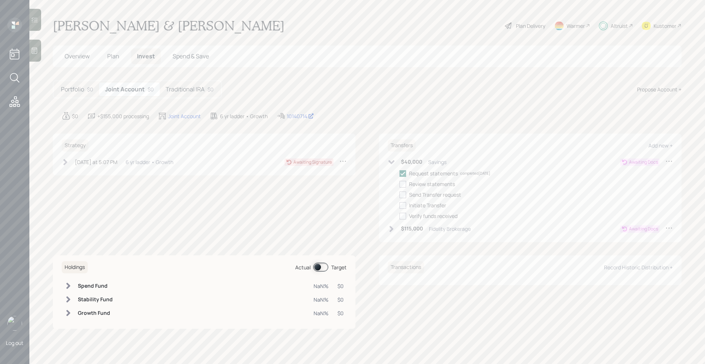
click at [392, 163] on icon at bounding box center [391, 162] width 7 height 7
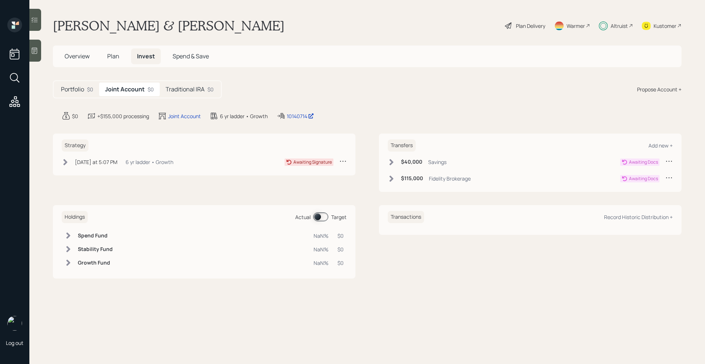
click at [186, 95] on div "Traditional IRA $0" at bounding box center [190, 90] width 60 height 14
click at [394, 163] on icon at bounding box center [391, 162] width 7 height 7
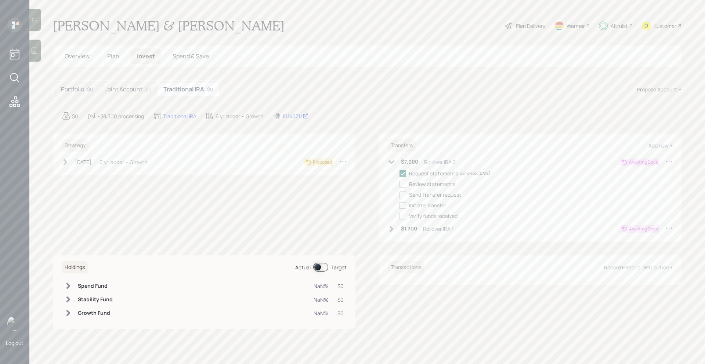
click at [394, 163] on icon at bounding box center [391, 162] width 7 height 7
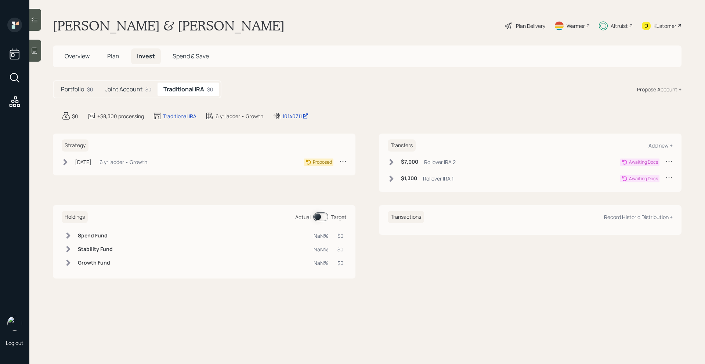
click at [140, 95] on div "Joint Account $0" at bounding box center [128, 90] width 58 height 14
click at [392, 162] on icon at bounding box center [392, 162] width 4 height 6
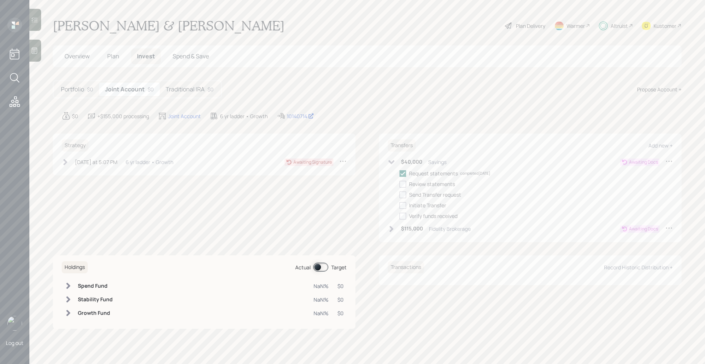
click at [393, 163] on icon at bounding box center [391, 162] width 7 height 7
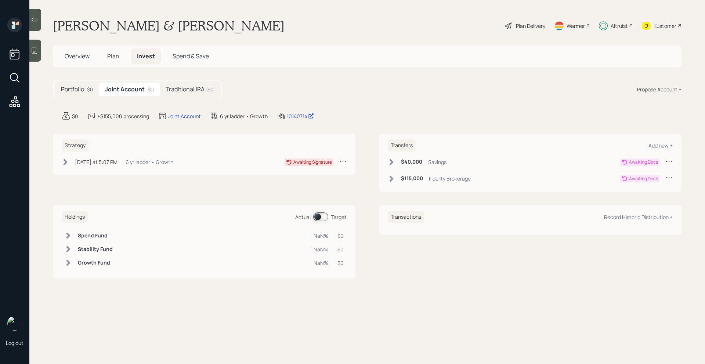
click at [67, 162] on icon at bounding box center [66, 162] width 4 height 6
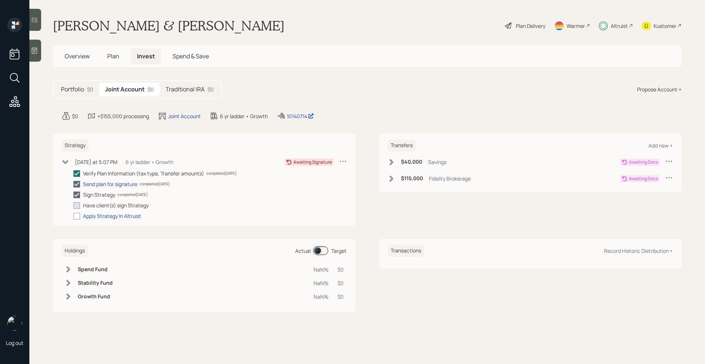
click at [67, 162] on icon at bounding box center [65, 162] width 6 height 4
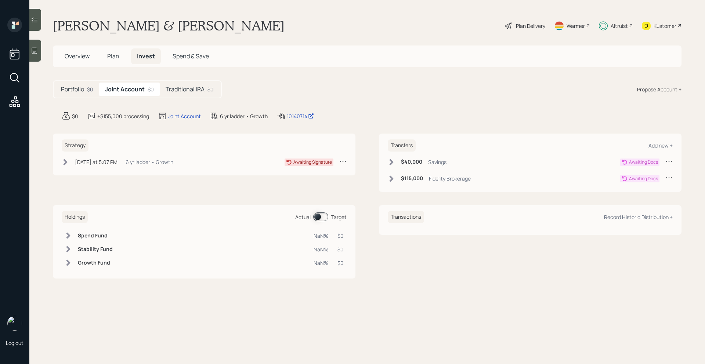
click at [183, 90] on h5 "Traditional IRA" at bounding box center [185, 89] width 39 height 7
click at [393, 178] on icon at bounding box center [392, 179] width 4 height 6
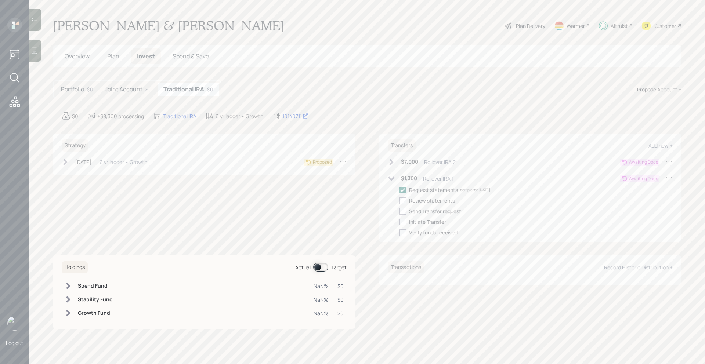
click at [393, 178] on icon at bounding box center [392, 179] width 6 height 4
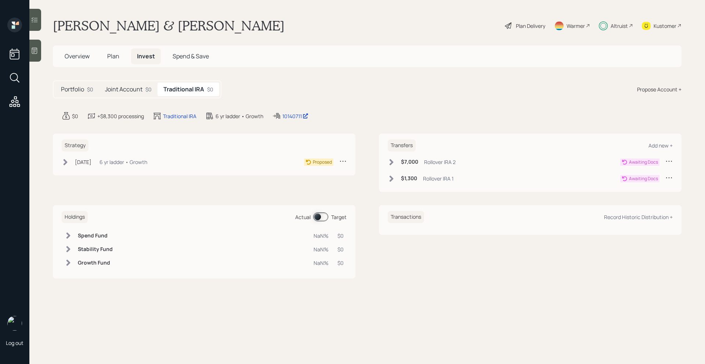
click at [392, 166] on div "$7,000 Rollover IRA 2" at bounding box center [422, 162] width 68 height 9
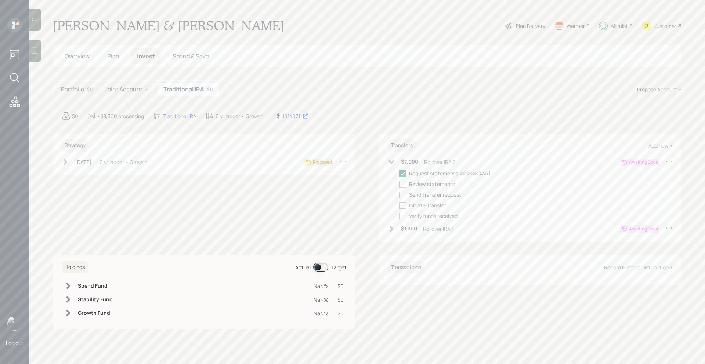
click at [392, 166] on div "$7,000 Rollover IRA 2" at bounding box center [422, 162] width 68 height 9
